Goal: Task Accomplishment & Management: Manage account settings

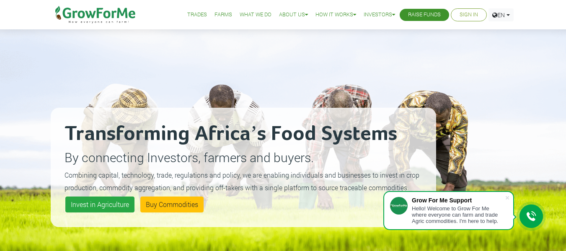
click at [466, 17] on link "Sign In" at bounding box center [469, 14] width 18 height 9
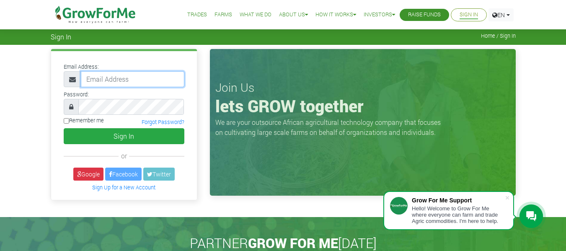
click at [111, 80] on input "email" at bounding box center [133, 79] width 104 height 16
click at [35, 140] on div "Email Address: Password: or" at bounding box center [283, 131] width 566 height 172
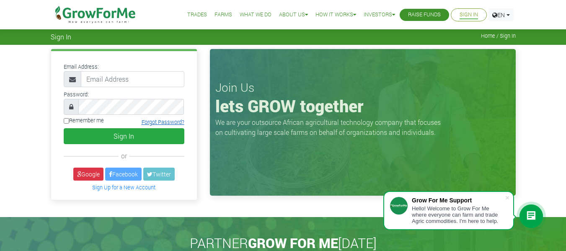
click at [163, 122] on link "Forgot Password?" at bounding box center [163, 122] width 43 height 7
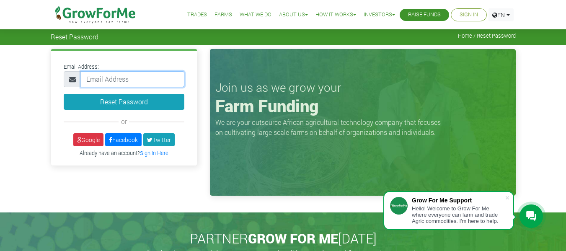
click at [103, 76] on input "email" at bounding box center [133, 79] width 104 height 16
type input "chalzdan@gmail.com"
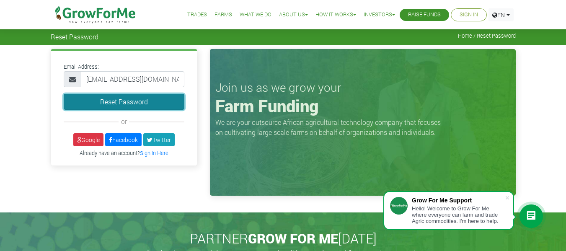
click at [127, 103] on button "Reset Password" at bounding box center [124, 102] width 121 height 16
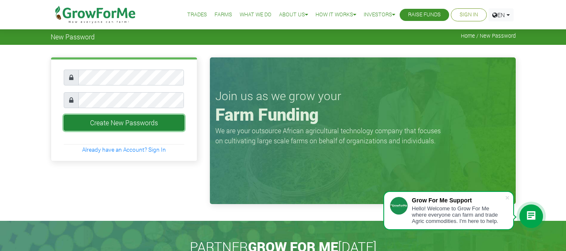
click at [101, 121] on button "Create New Passwords" at bounding box center [124, 123] width 121 height 16
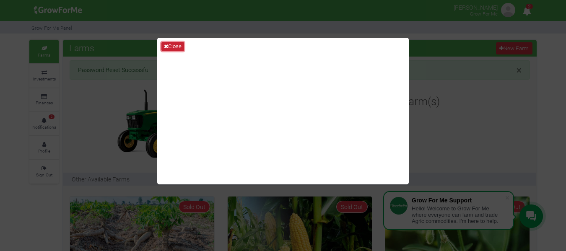
click at [174, 42] on button "Close" at bounding box center [172, 46] width 23 height 9
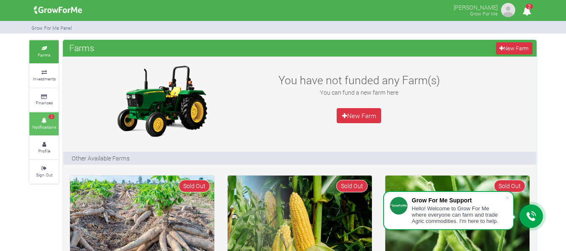
click at [40, 117] on link "2 Notifications" at bounding box center [43, 123] width 29 height 23
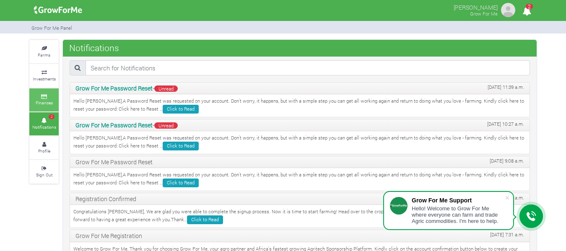
click at [46, 101] on small "Finances" at bounding box center [44, 103] width 17 height 6
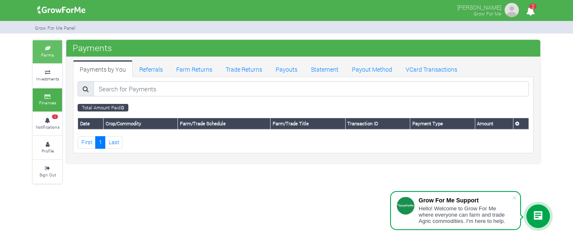
click at [46, 60] on link "Farms" at bounding box center [47, 51] width 29 height 23
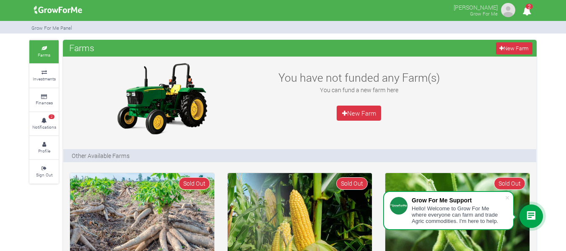
scroll to position [7, 0]
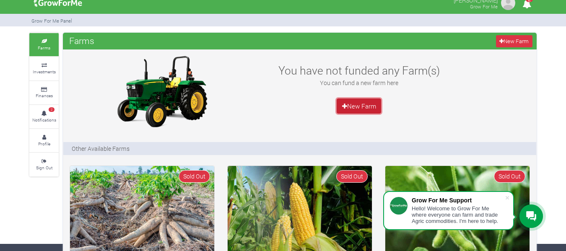
click at [355, 109] on link "New Farm" at bounding box center [359, 106] width 44 height 15
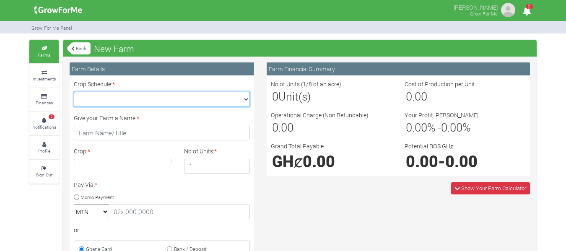
click at [242, 99] on select "Crop Schedule: *" at bounding box center [162, 99] width 176 height 15
click at [241, 101] on select "Crop Schedule: *" at bounding box center [162, 99] width 176 height 15
click at [137, 98] on select "Crop Schedule: *" at bounding box center [162, 99] width 176 height 15
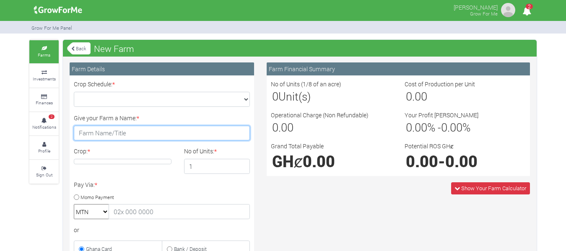
click at [123, 135] on input "Give your Farm a Name: *" at bounding box center [162, 133] width 176 height 15
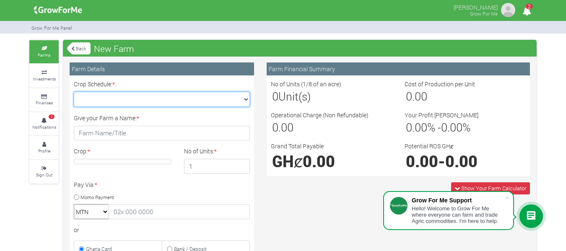
click at [243, 100] on select "Crop Schedule: *" at bounding box center [162, 99] width 176 height 15
click at [168, 100] on select "Crop Schedule: *" at bounding box center [162, 99] width 176 height 15
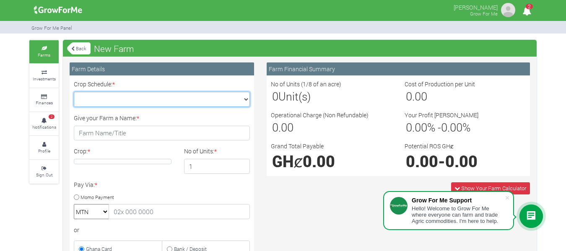
click at [137, 101] on select "Crop Schedule: *" at bounding box center [162, 99] width 176 height 15
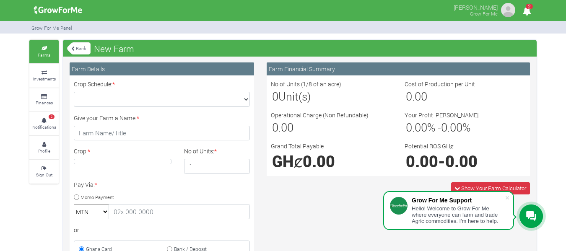
click at [76, 51] on link "Back" at bounding box center [78, 49] width 23 height 14
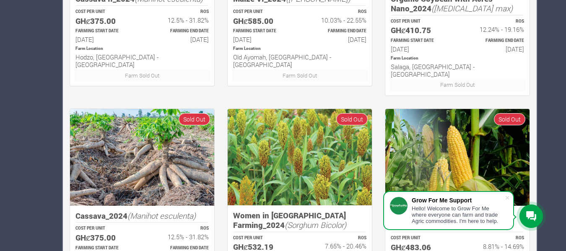
scroll to position [576, 0]
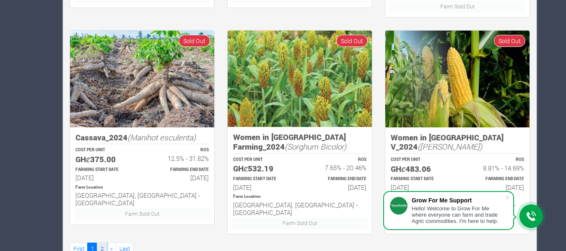
click at [103, 243] on link "2" at bounding box center [102, 249] width 10 height 12
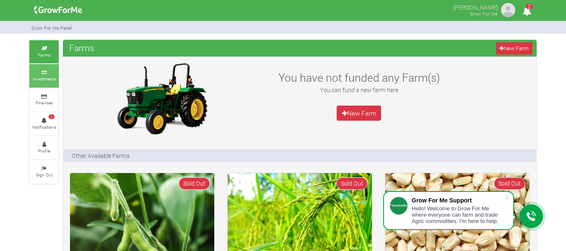
click at [42, 75] on link "Investments" at bounding box center [43, 75] width 29 height 23
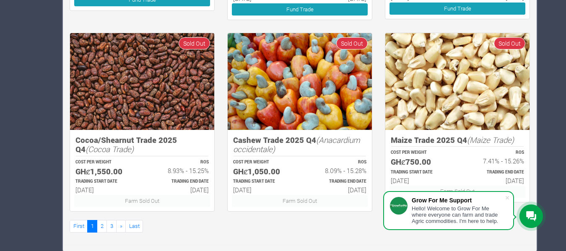
scroll to position [524, 0]
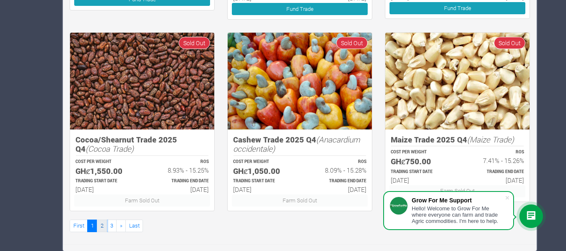
click at [103, 226] on link "2" at bounding box center [102, 226] width 10 height 12
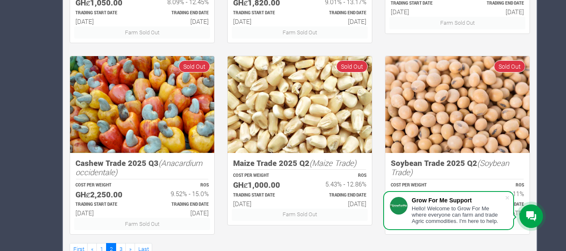
scroll to position [524, 0]
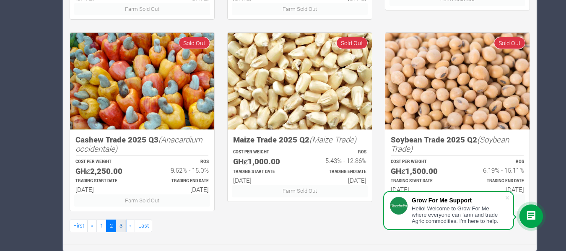
click at [122, 225] on link "3" at bounding box center [121, 226] width 10 height 12
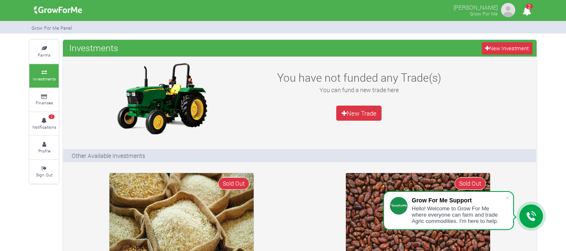
scroll to position [140, 0]
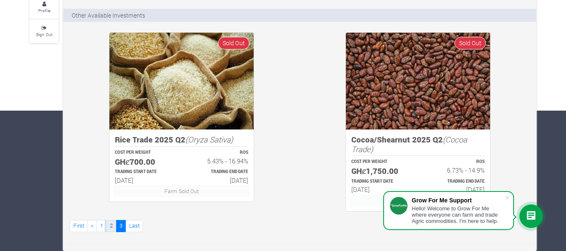
click at [112, 226] on link "2" at bounding box center [111, 226] width 10 height 12
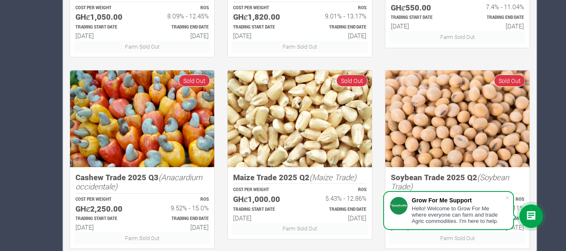
scroll to position [524, 0]
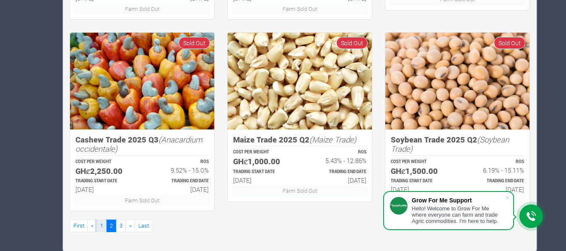
click at [101, 227] on link "1" at bounding box center [101, 226] width 10 height 12
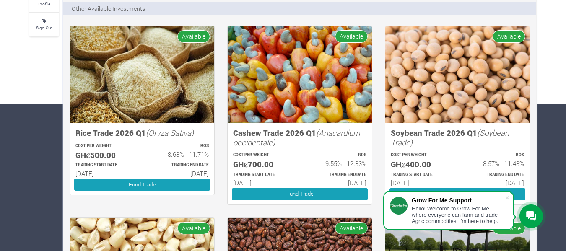
scroll to position [150, 0]
